Goal: Task Accomplishment & Management: Complete application form

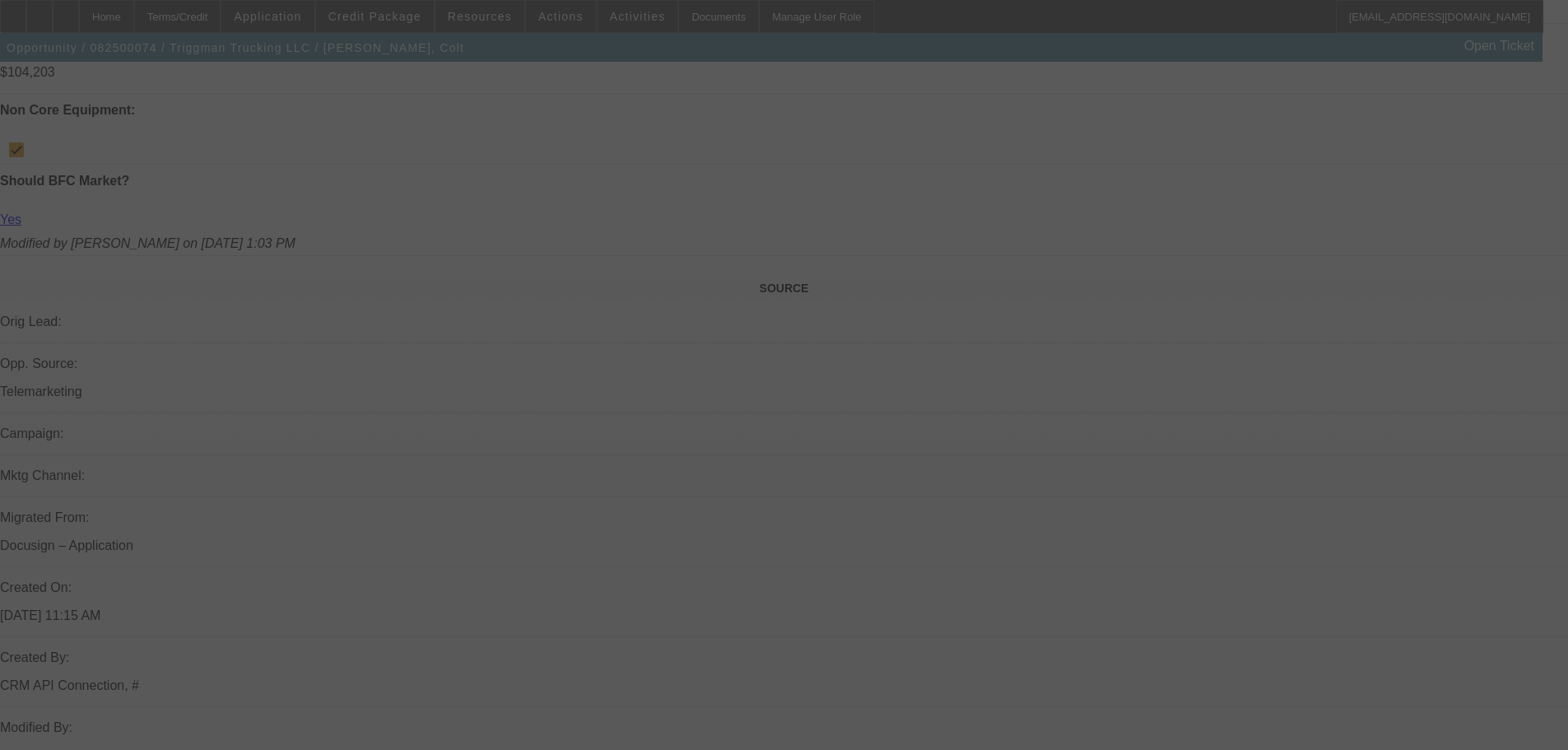
scroll to position [1070, 0]
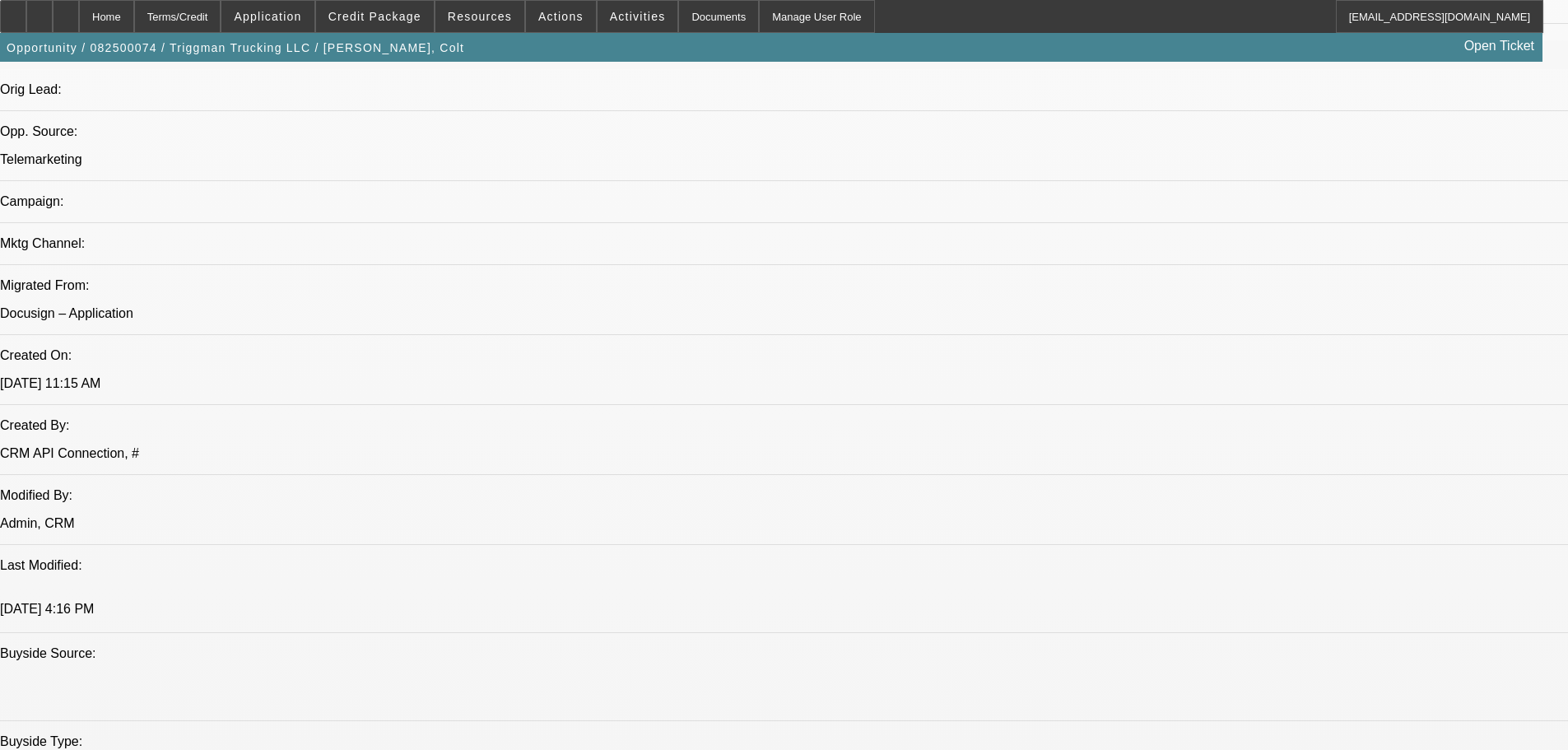
select select "0"
select select "2"
select select "0"
select select "6"
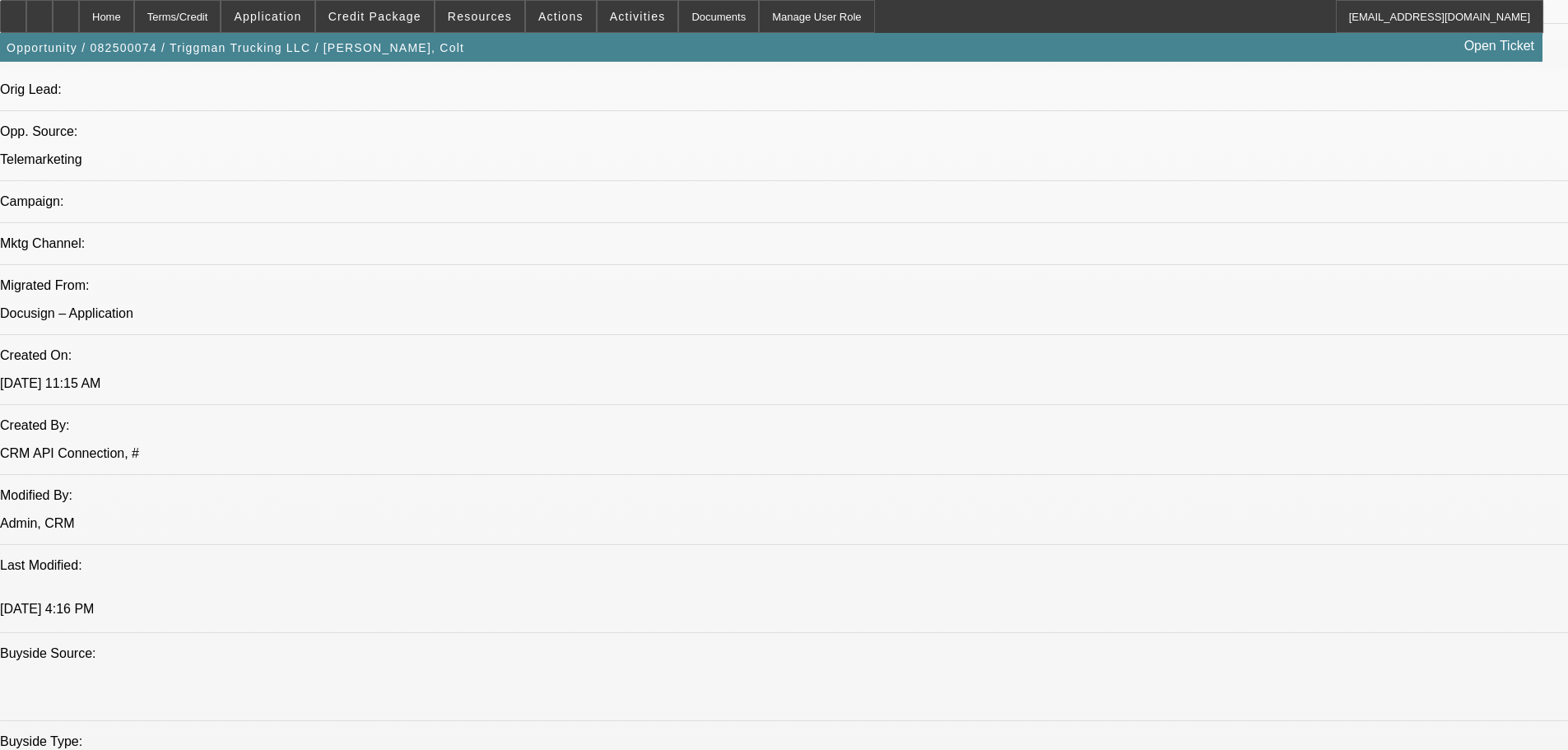
select select "0"
select select "2"
select select "0.1"
select select "4"
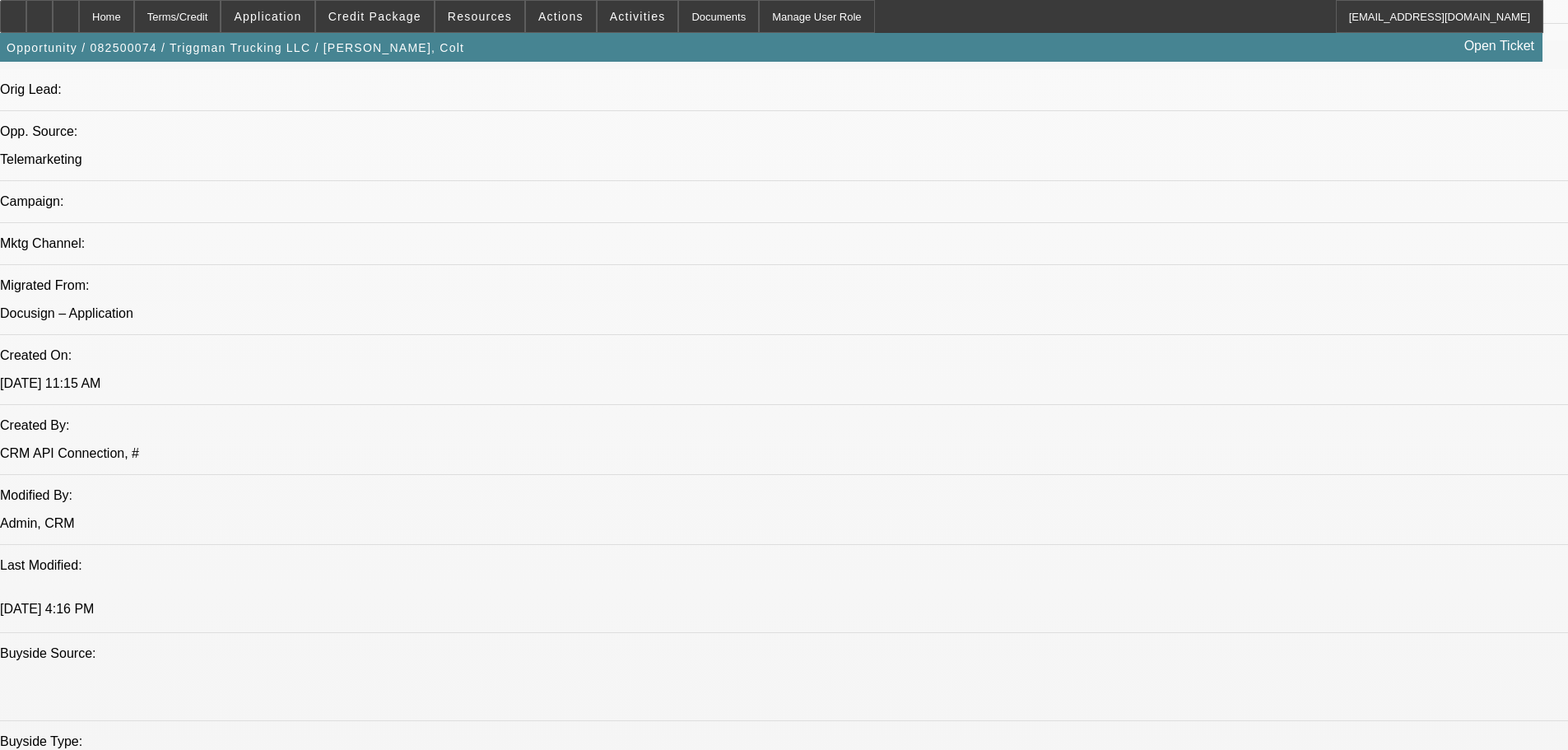
select select "0"
select select "2"
select select "0.1"
select select "4"
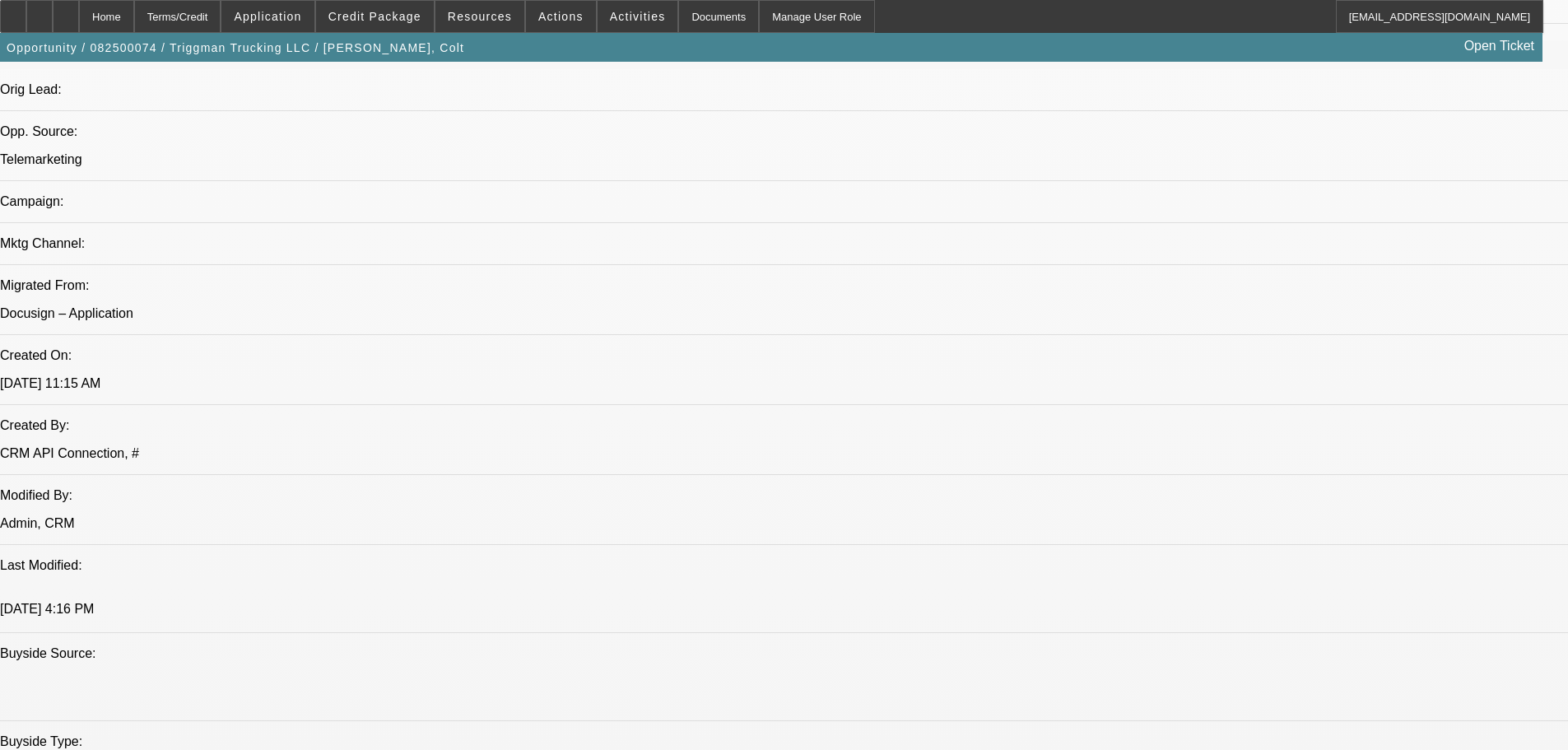
select select "0"
select select "2"
select select "0.1"
select select "4"
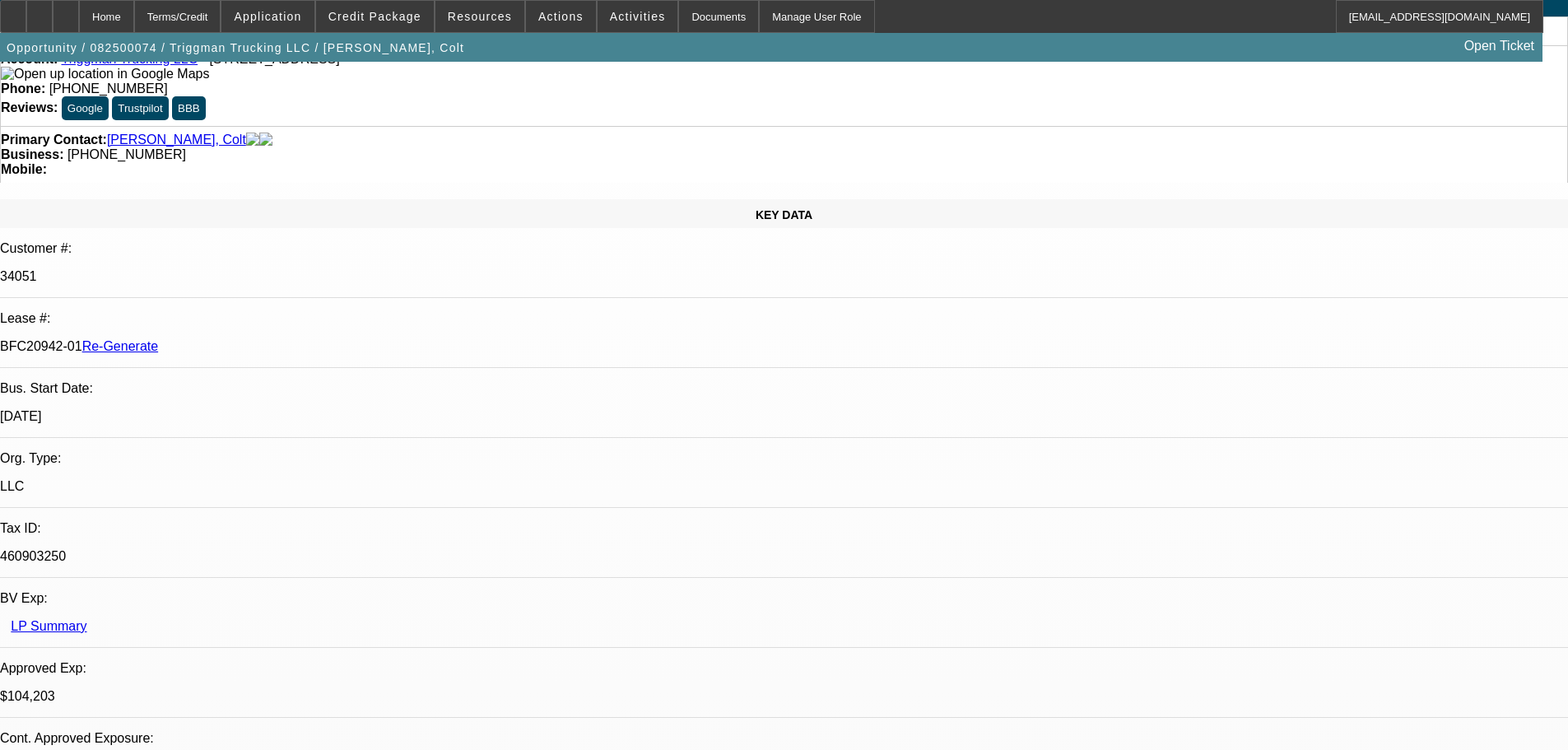
scroll to position [0, 0]
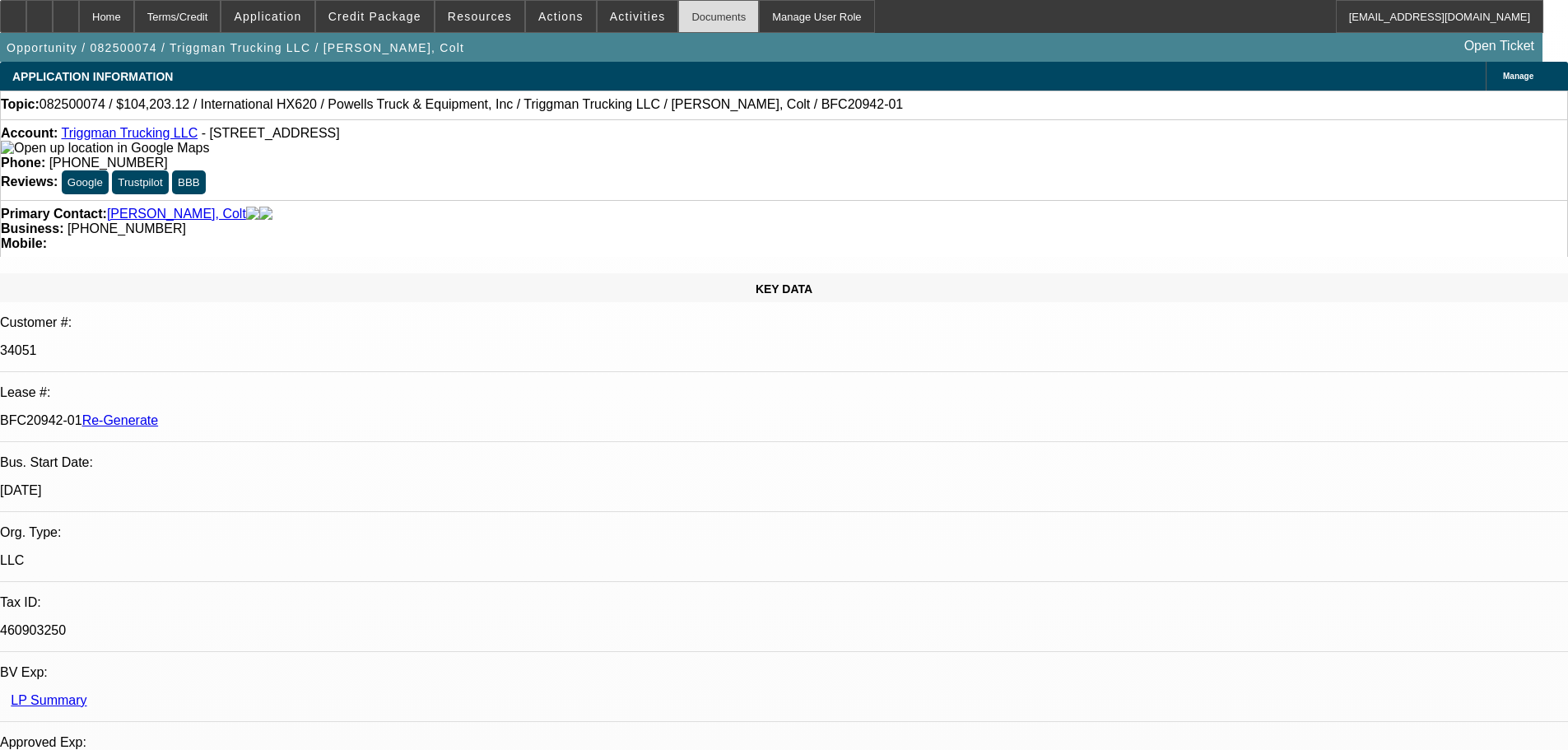
click at [678, 5] on div "Documents" at bounding box center [719, 17] width 80 height 33
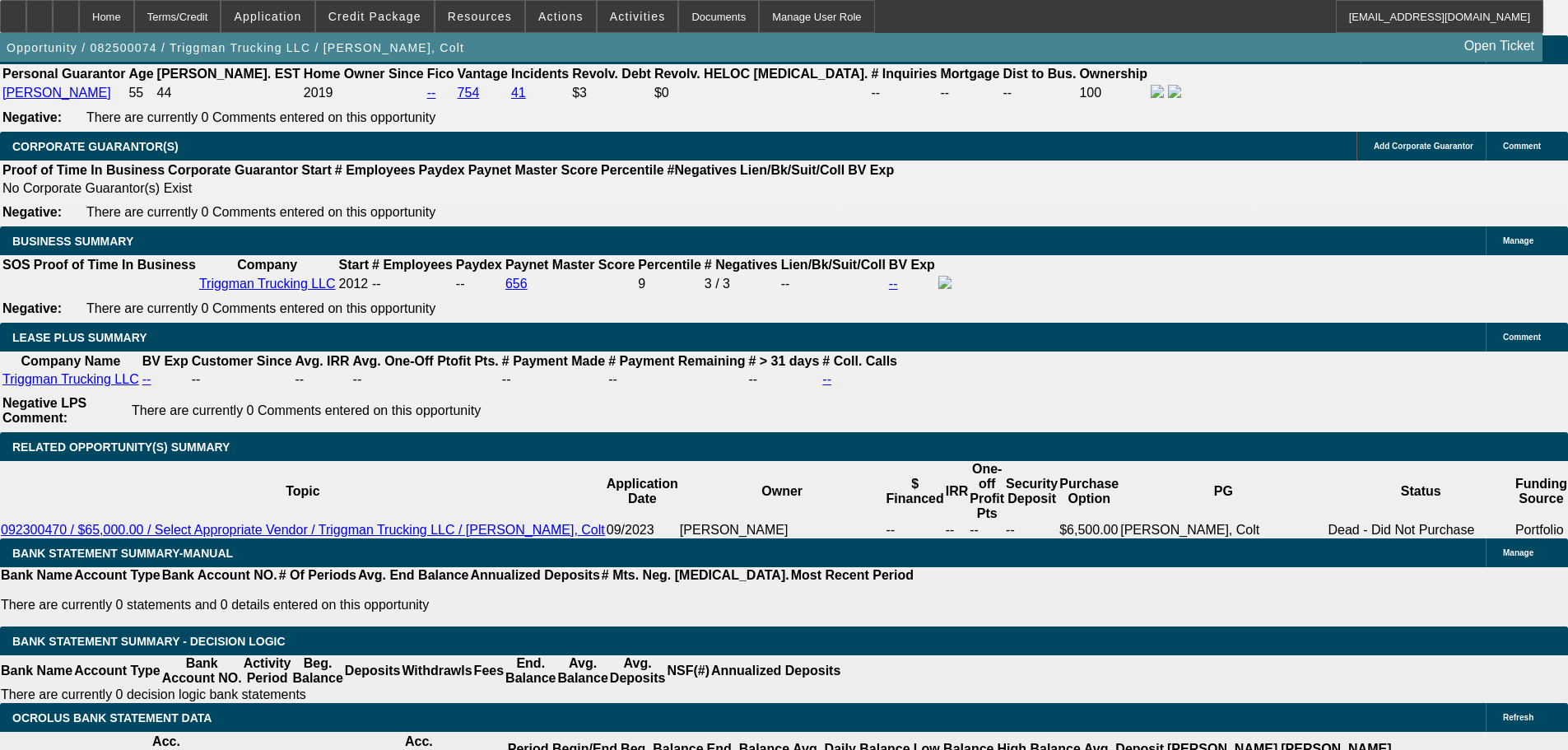
scroll to position [2552, 0]
